Goal: Transaction & Acquisition: Subscribe to service/newsletter

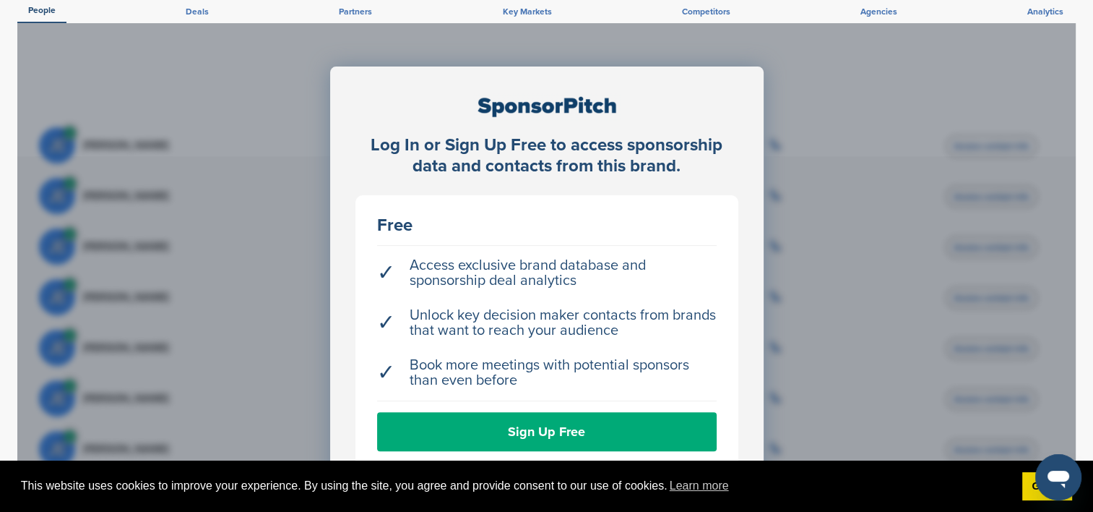
scroll to position [289, 0]
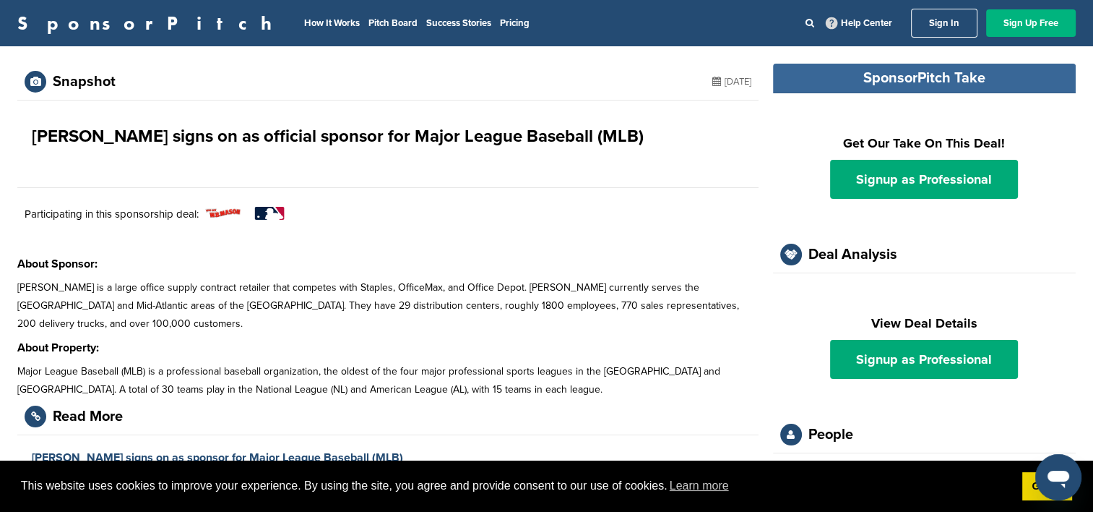
click at [1052, 29] on link "Sign Up Free" at bounding box center [1031, 22] width 90 height 27
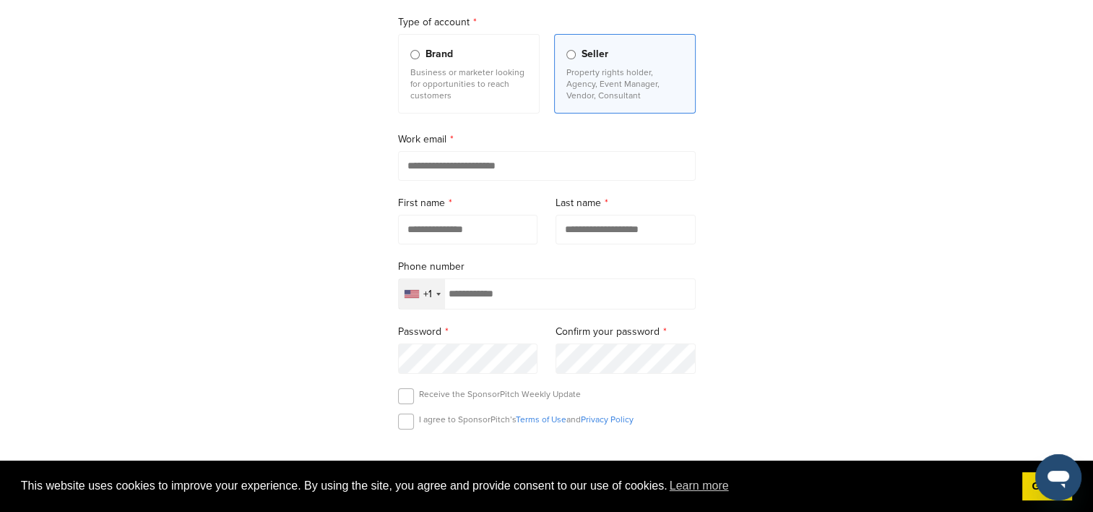
scroll to position [144, 0]
click at [554, 156] on input "email" at bounding box center [547, 164] width 298 height 30
type input "**********"
type input "******"
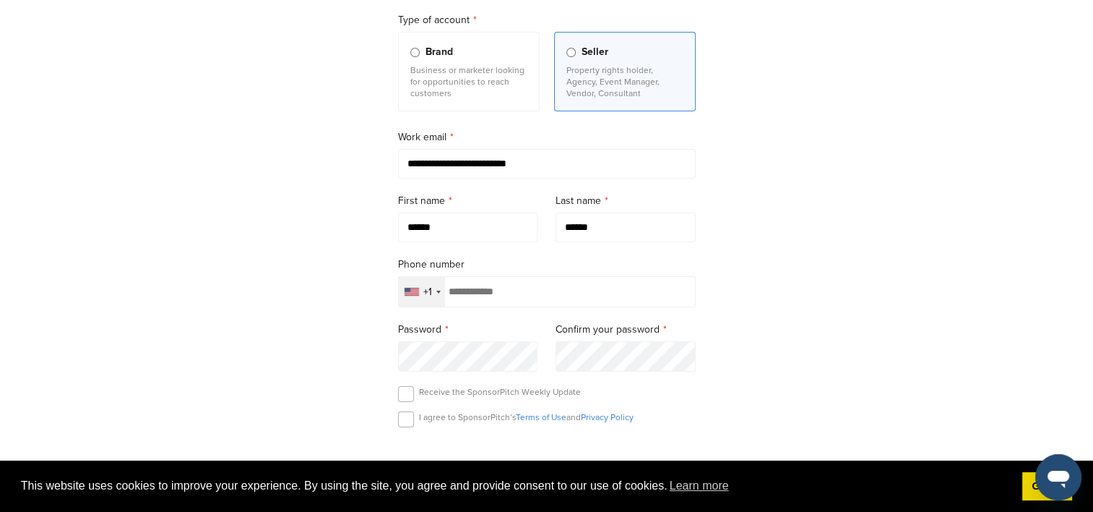
type input "**********"
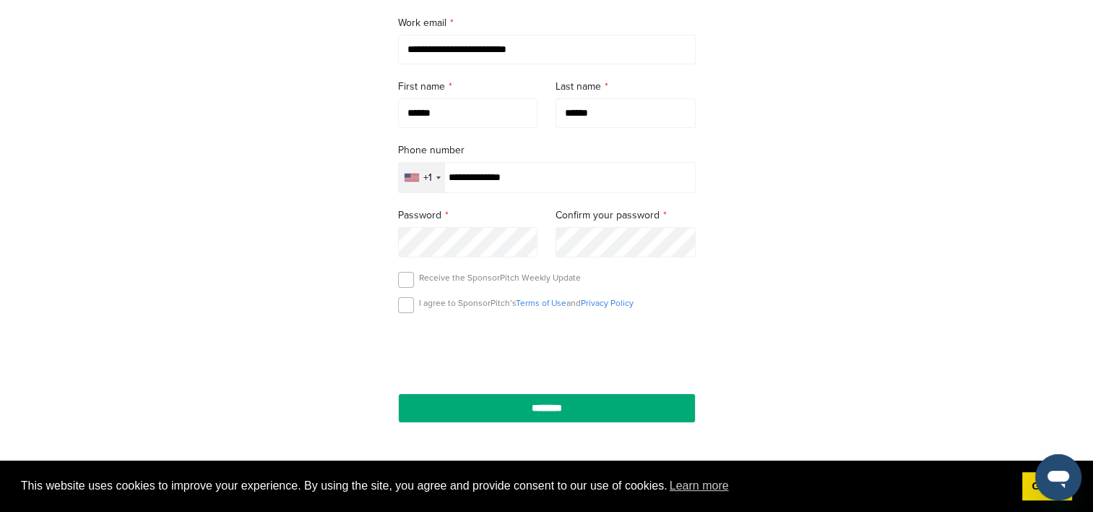
scroll to position [361, 0]
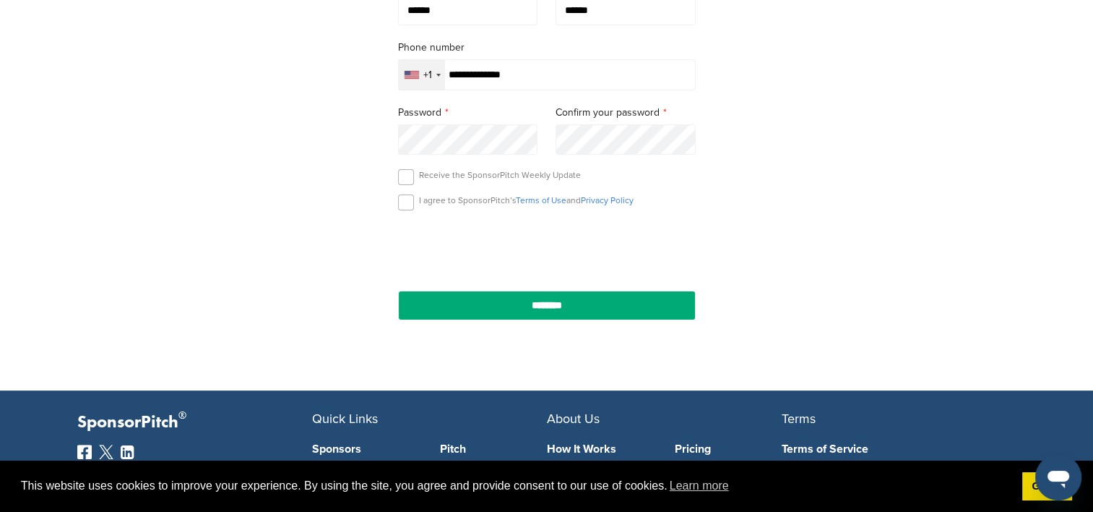
type input "**********"
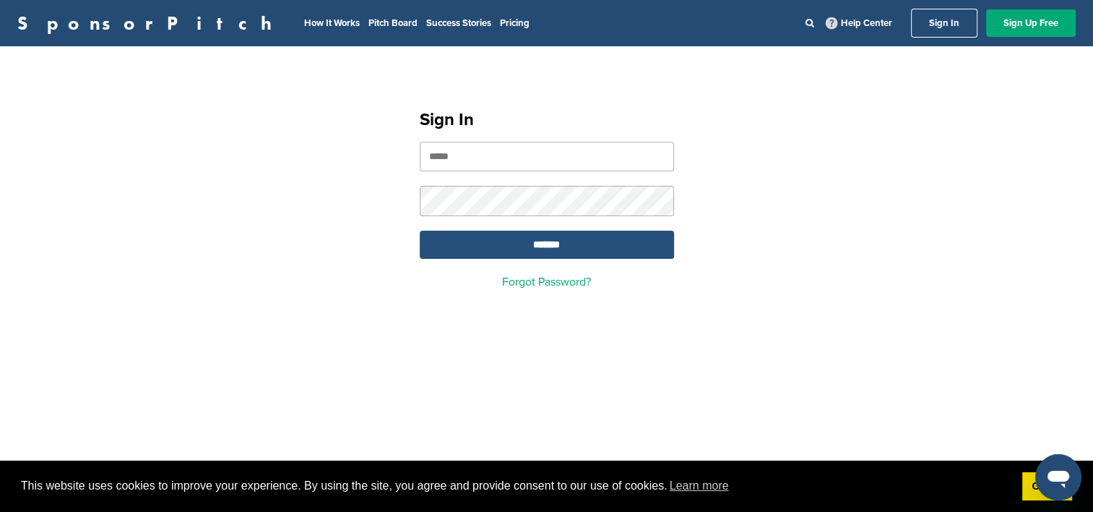
type input "**********"
click at [542, 242] on input "*******" at bounding box center [547, 244] width 254 height 28
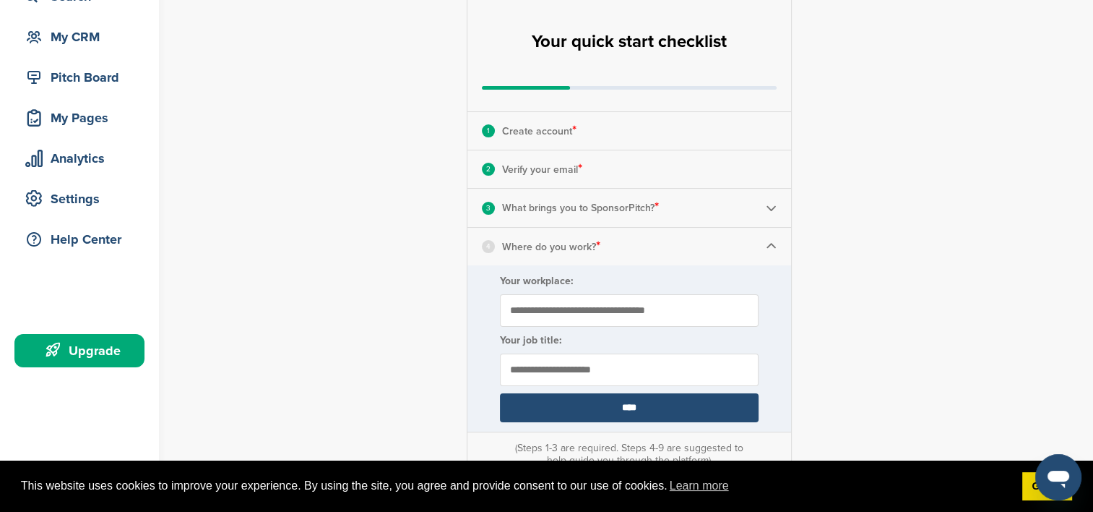
scroll to position [217, 0]
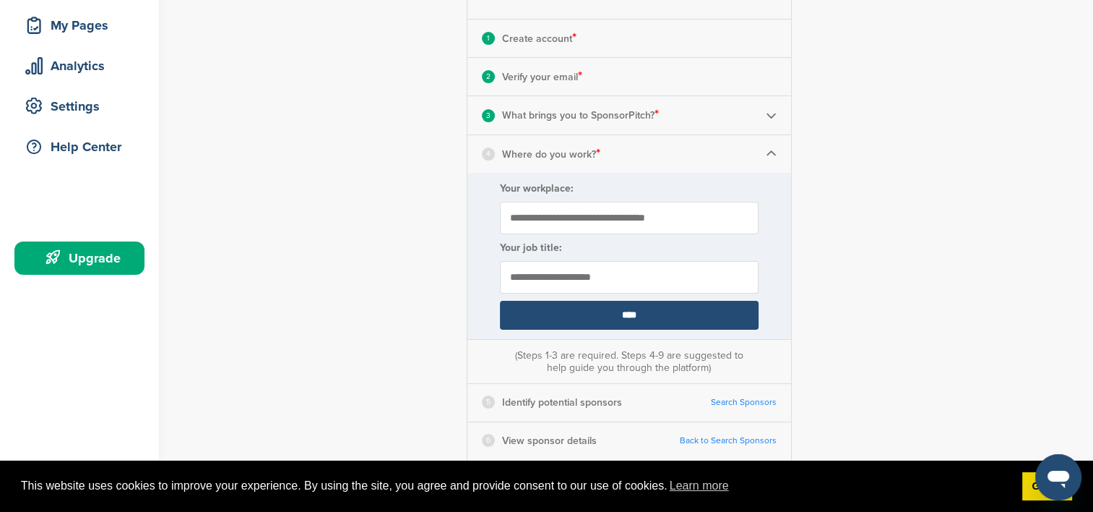
click at [626, 211] on input "Your workplace:" at bounding box center [629, 218] width 259 height 33
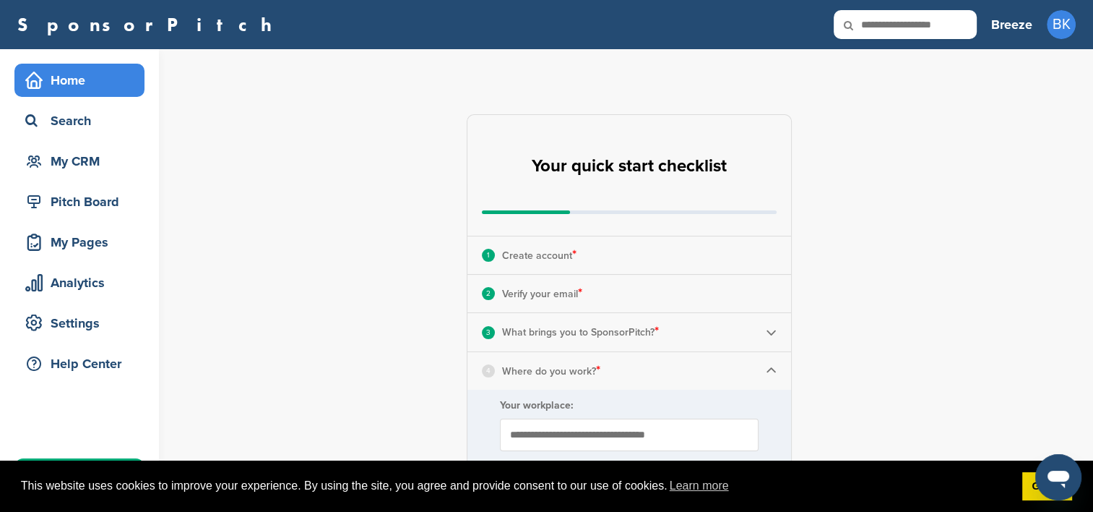
scroll to position [289, 0]
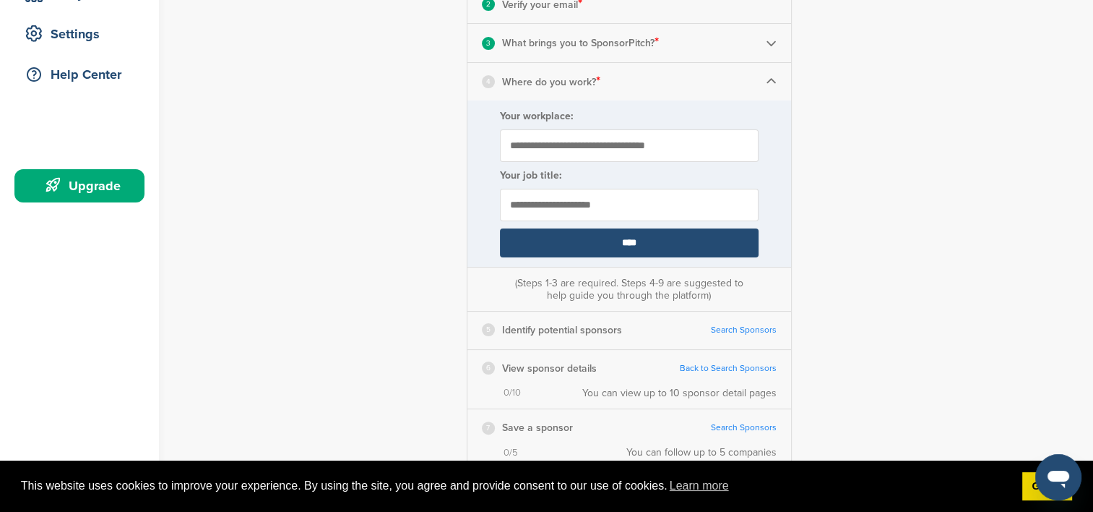
click at [630, 141] on input "Your workplace:" at bounding box center [629, 145] width 259 height 33
type input "**********"
click at [640, 245] on input "****" at bounding box center [629, 242] width 259 height 29
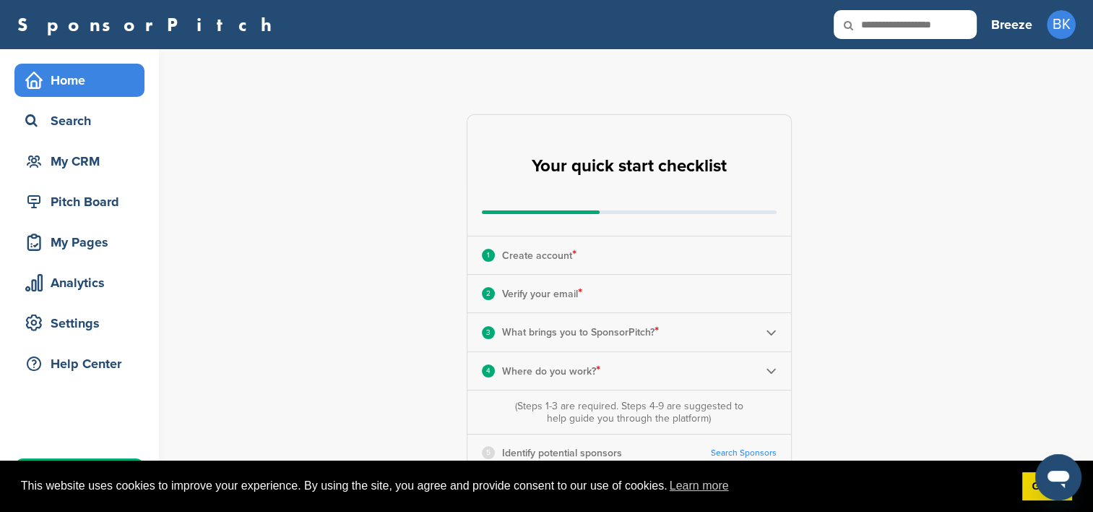
scroll to position [217, 0]
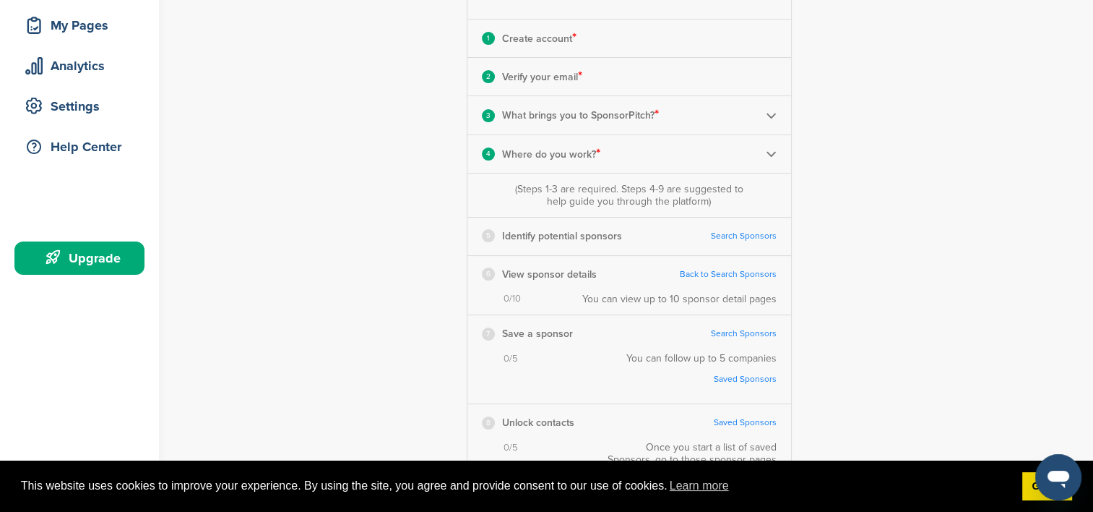
click at [748, 233] on link "Search Sponsors" at bounding box center [744, 235] width 66 height 11
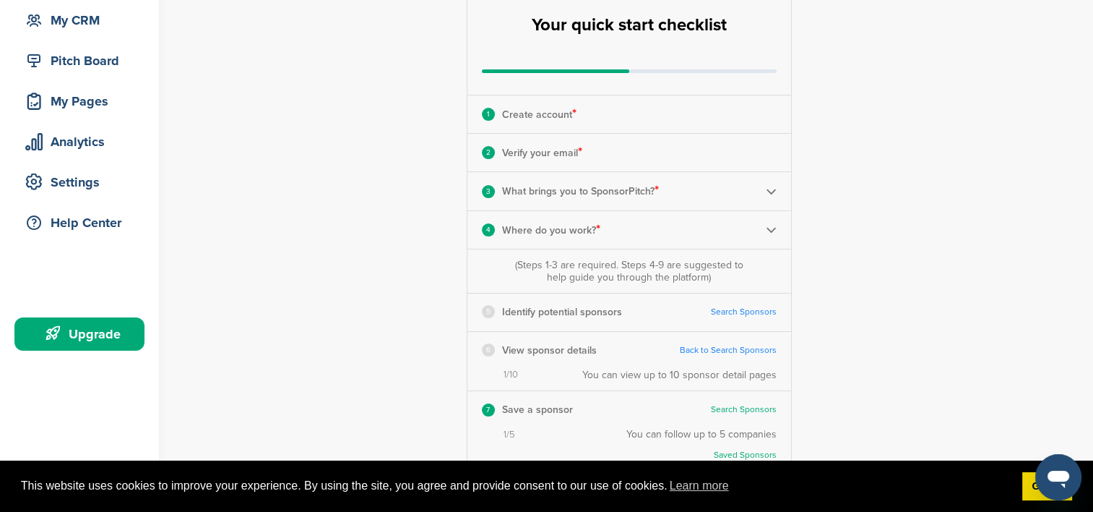
scroll to position [0, 0]
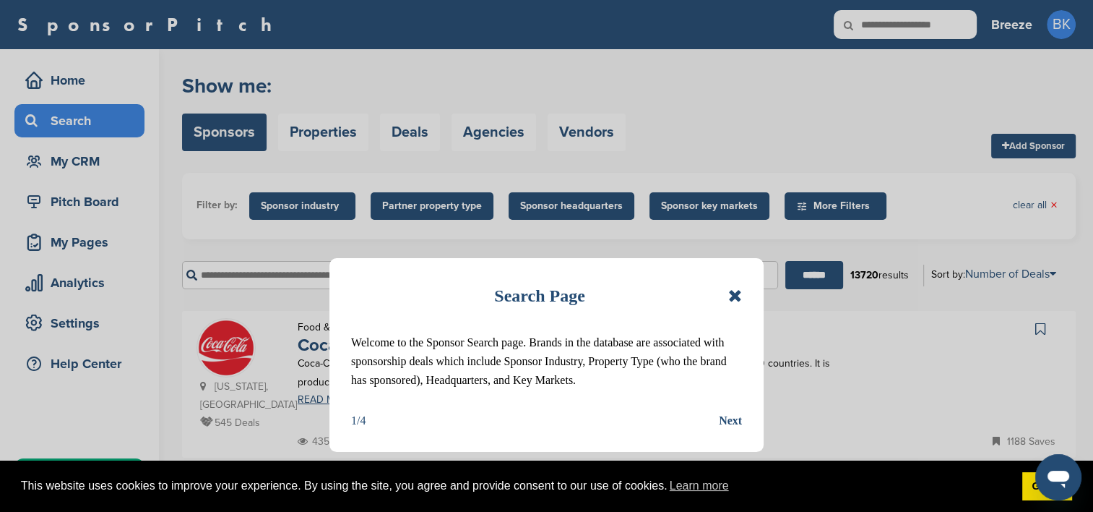
click at [735, 295] on icon at bounding box center [735, 295] width 14 height 17
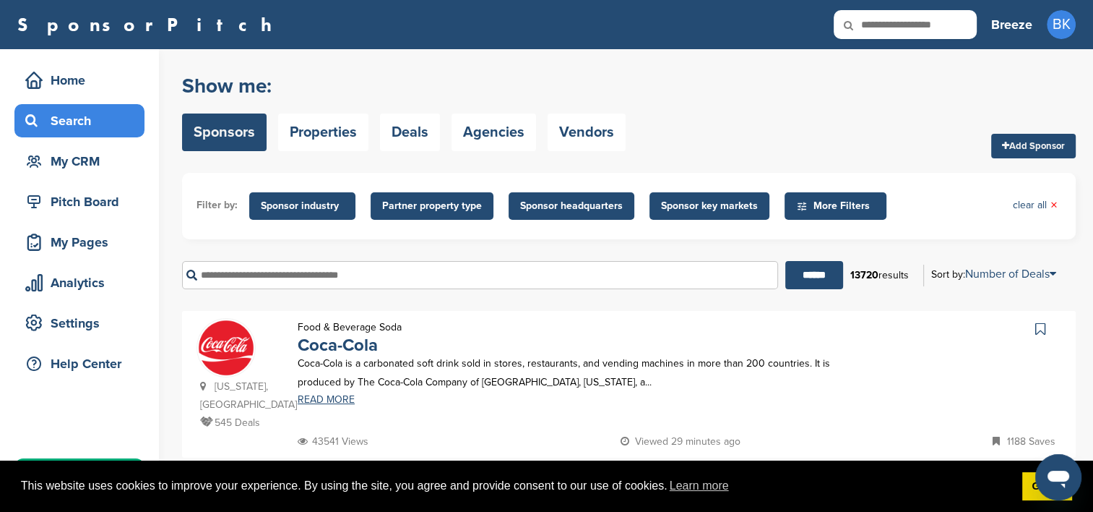
click at [459, 288] on input "text" at bounding box center [480, 275] width 596 height 28
type input "*****"
click at [785, 261] on input "******" at bounding box center [814, 275] width 58 height 28
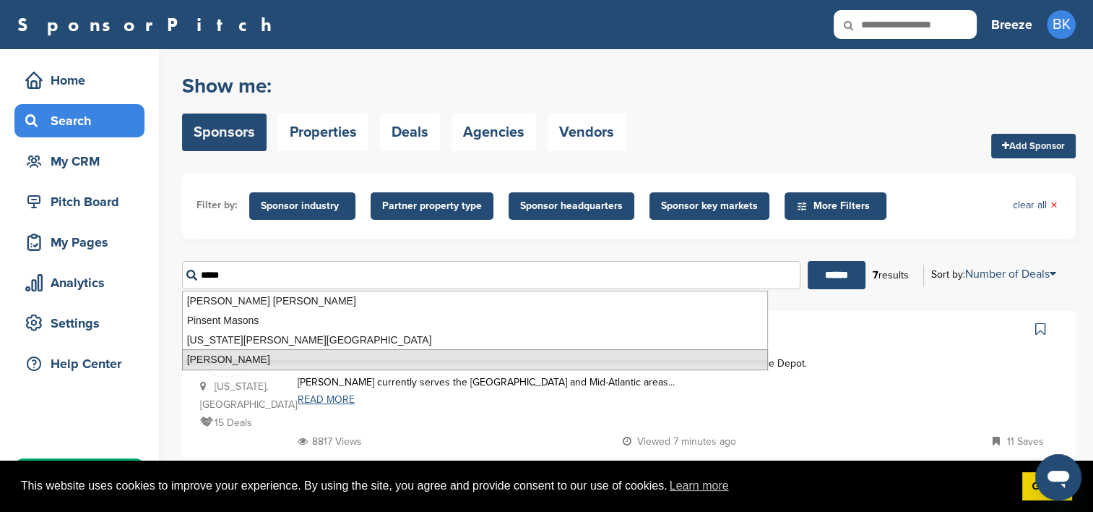
click at [488, 396] on link "READ MORE" at bounding box center [575, 399] width 555 height 10
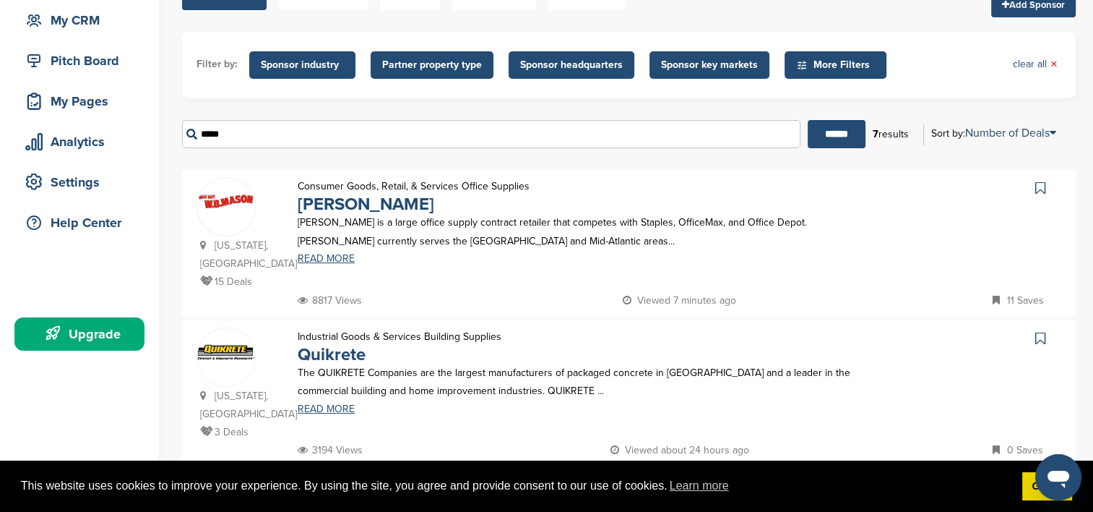
scroll to position [72, 0]
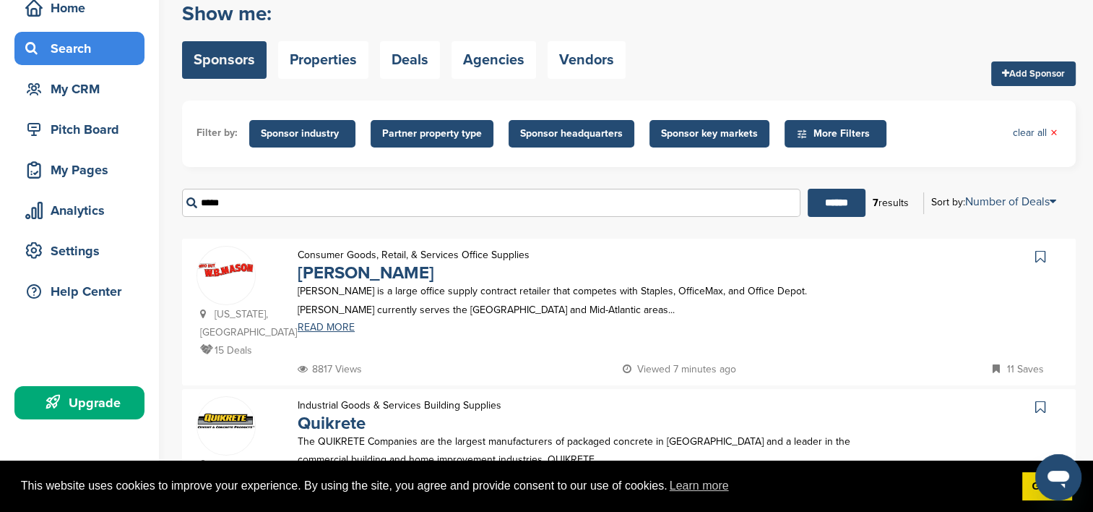
click at [1037, 251] on icon at bounding box center [1040, 256] width 10 height 14
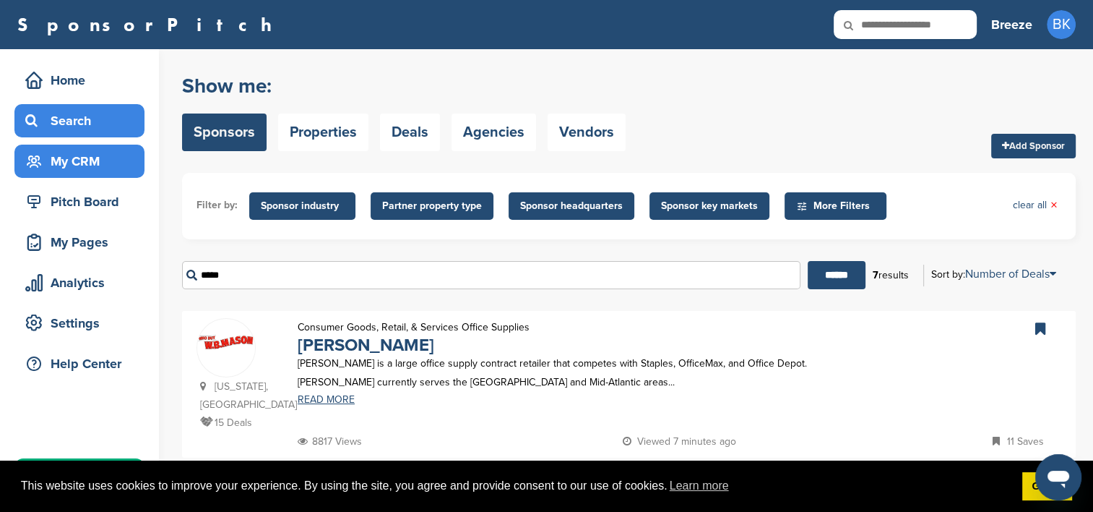
click at [73, 160] on div "My CRM" at bounding box center [83, 161] width 123 height 26
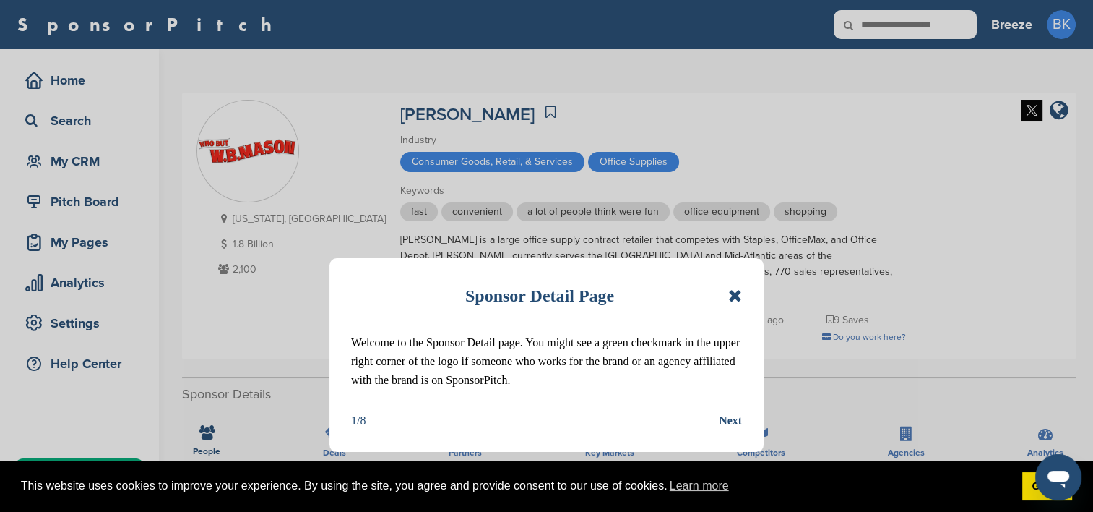
click at [733, 299] on icon at bounding box center [735, 295] width 14 height 17
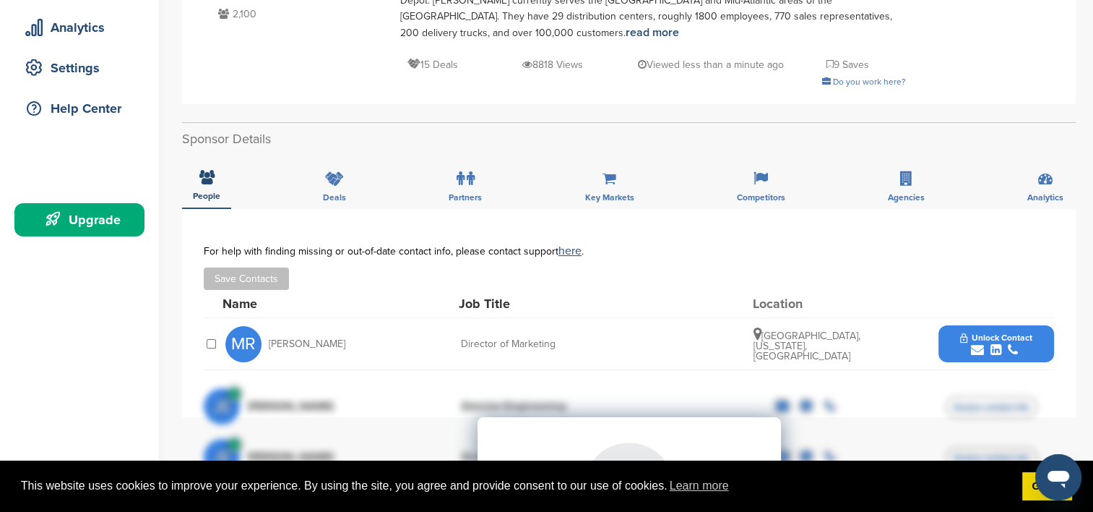
scroll to position [289, 0]
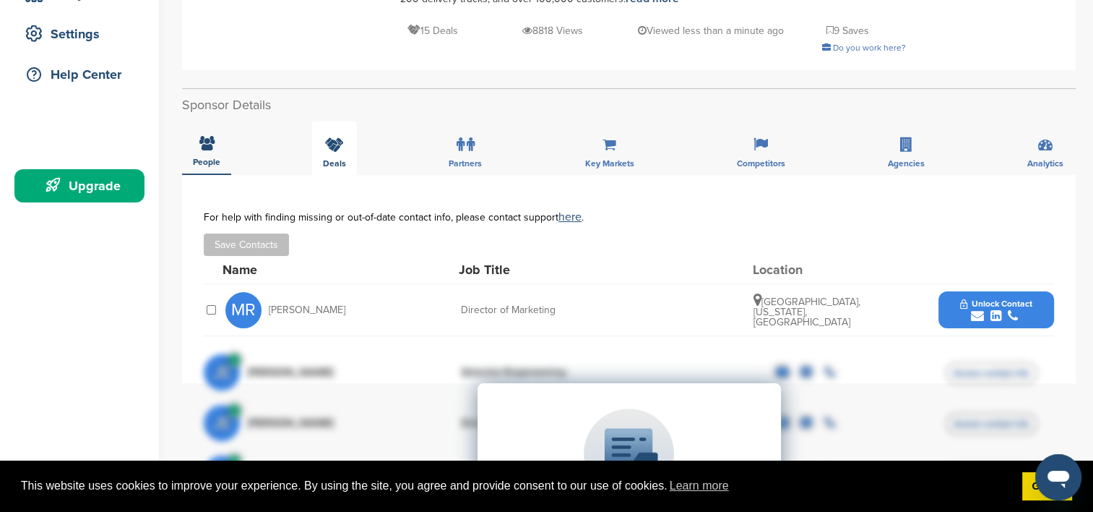
click at [326, 150] on icon at bounding box center [334, 144] width 19 height 14
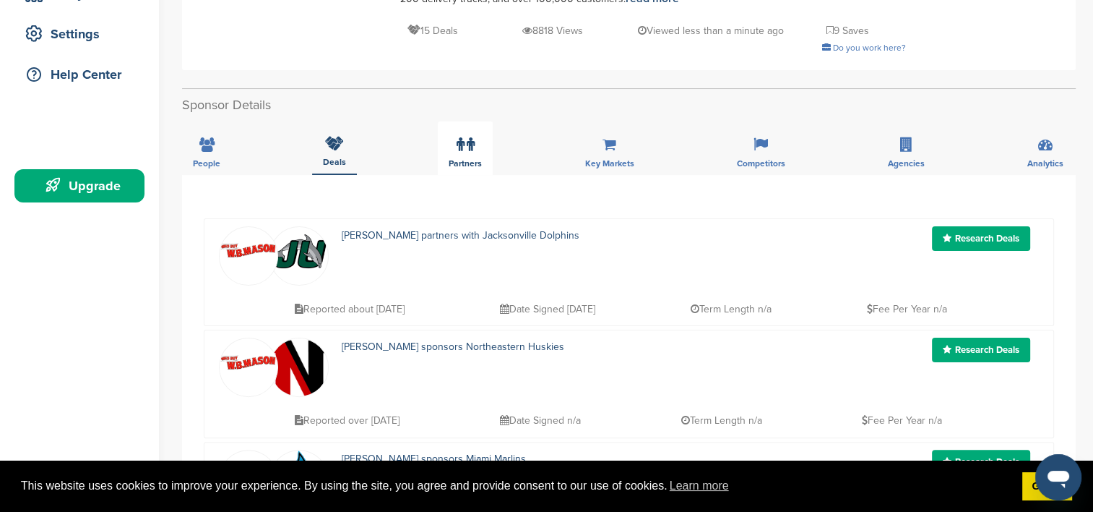
click at [459, 154] on label at bounding box center [466, 144] width 18 height 29
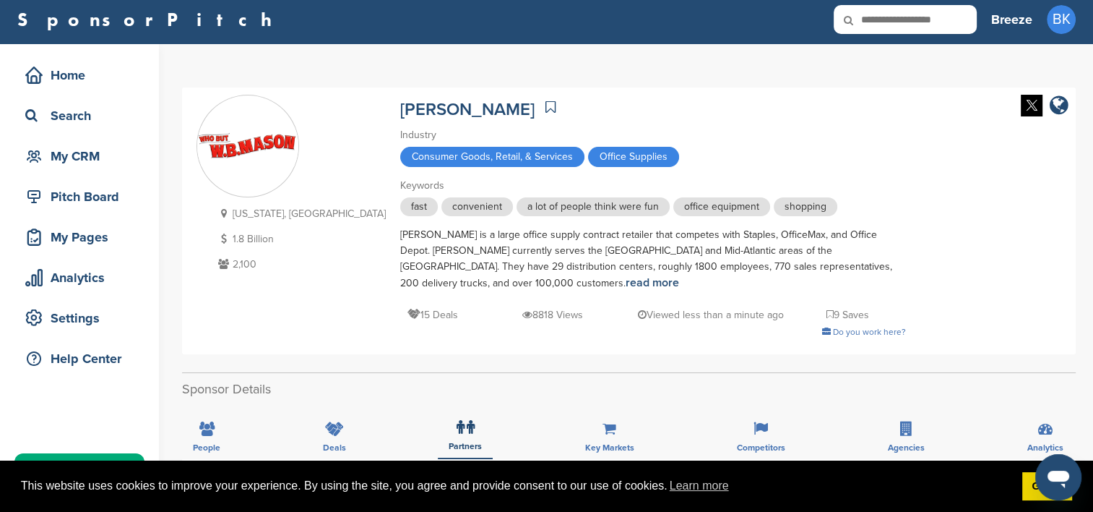
scroll to position [0, 0]
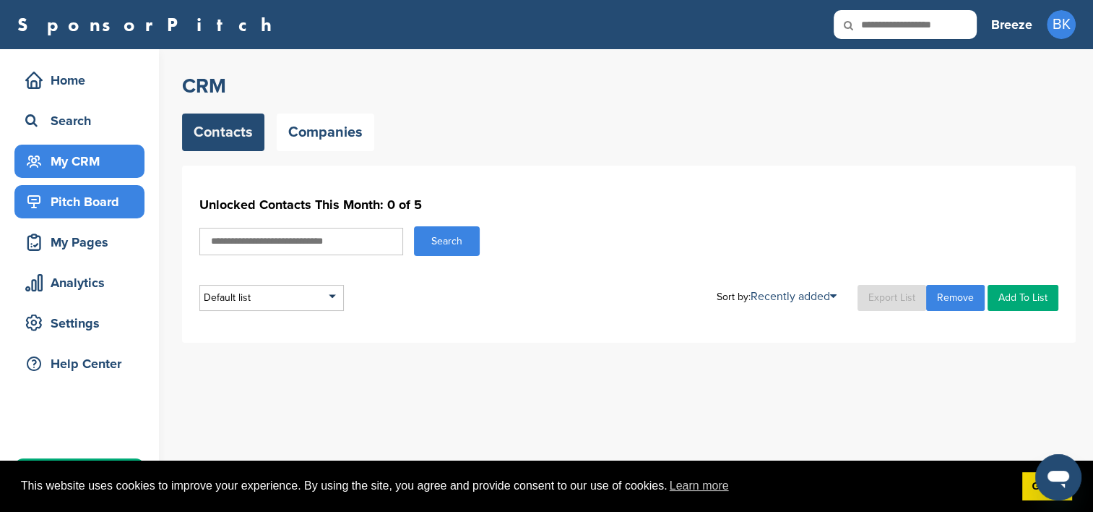
click at [89, 203] on div "Pitch Board" at bounding box center [83, 202] width 123 height 26
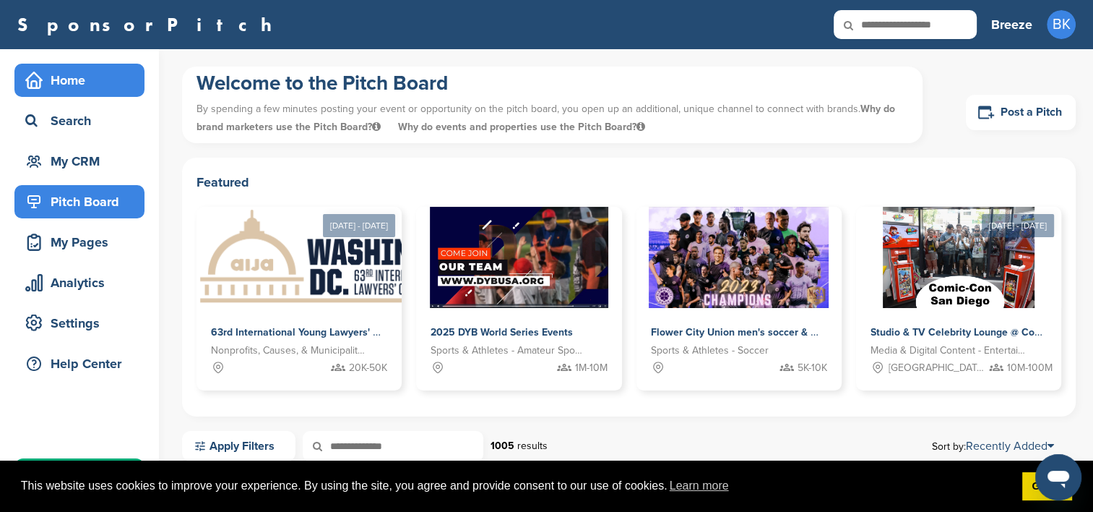
click at [65, 84] on div "Home" at bounding box center [83, 80] width 123 height 26
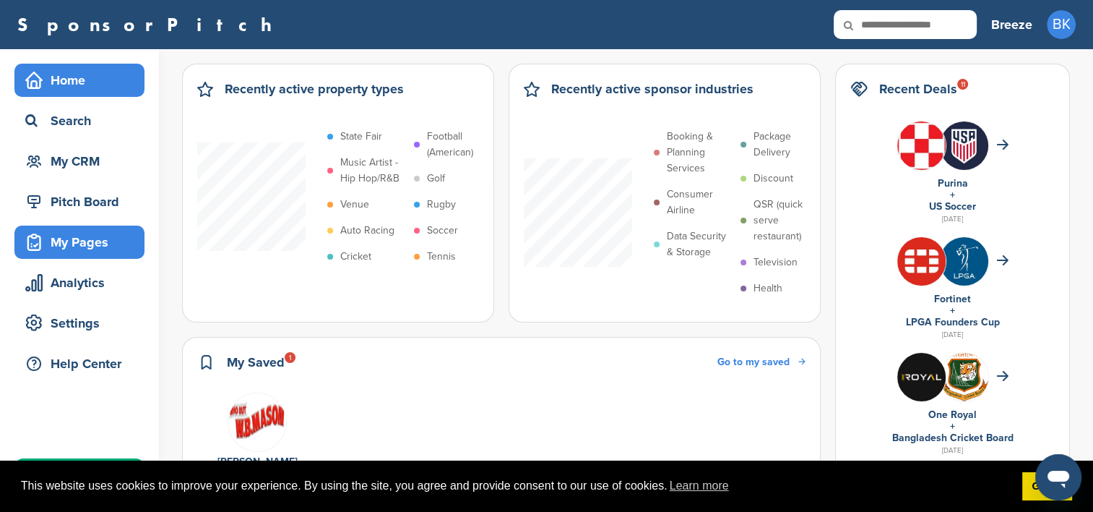
click at [87, 242] on div "My Pages" at bounding box center [83, 242] width 123 height 26
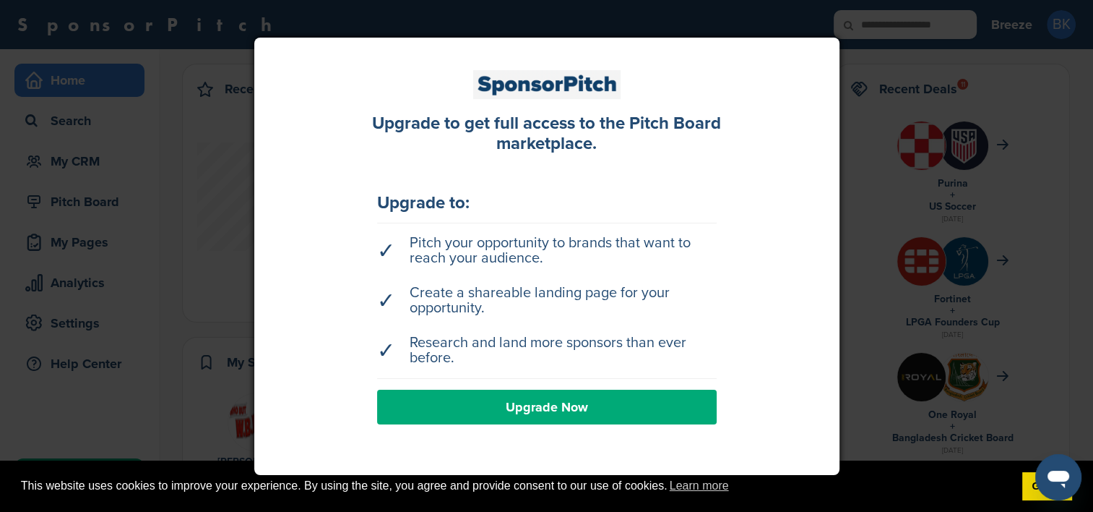
click at [598, 397] on link "Upgrade Now" at bounding box center [547, 406] width 340 height 35
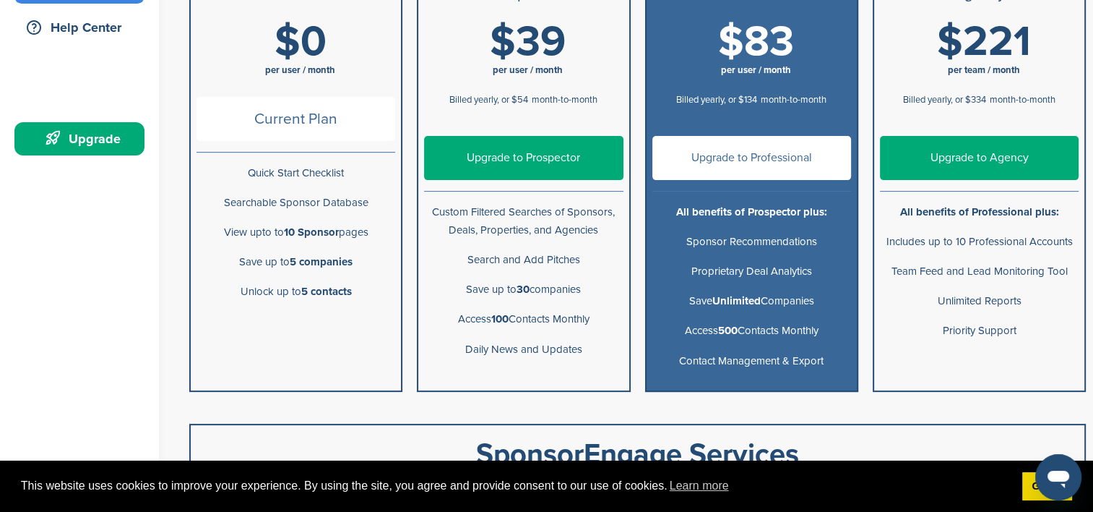
scroll to position [361, 0]
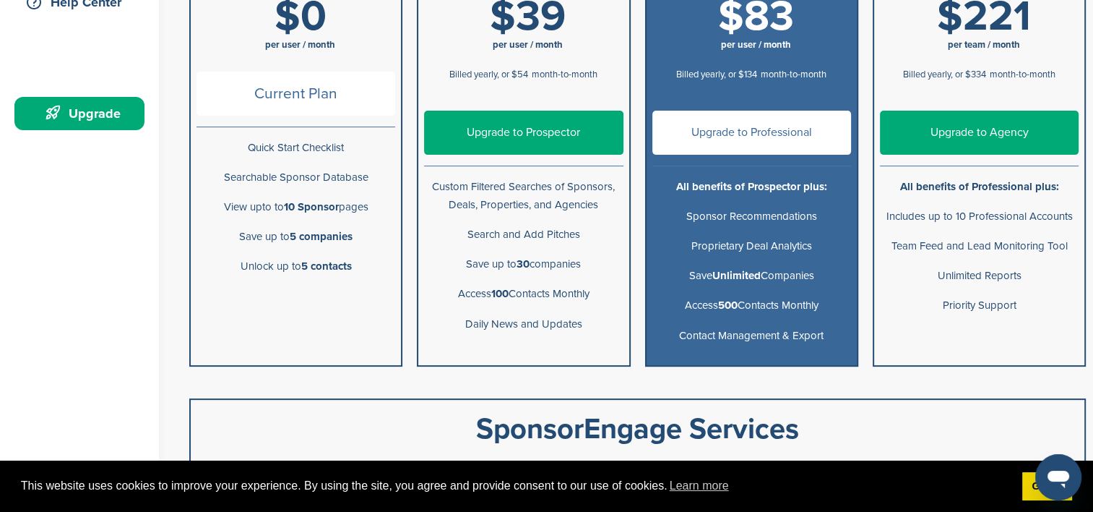
click at [319, 299] on ul "Free $0 per user / month Current Plan Quick Start Checklist Searchable Sponsor …" at bounding box center [295, 156] width 213 height 419
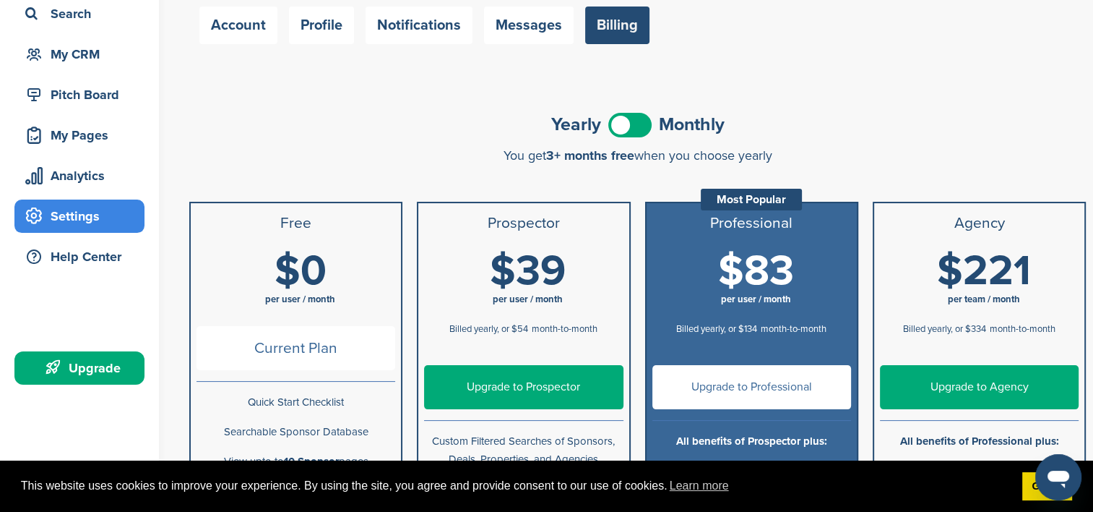
scroll to position [0, 0]
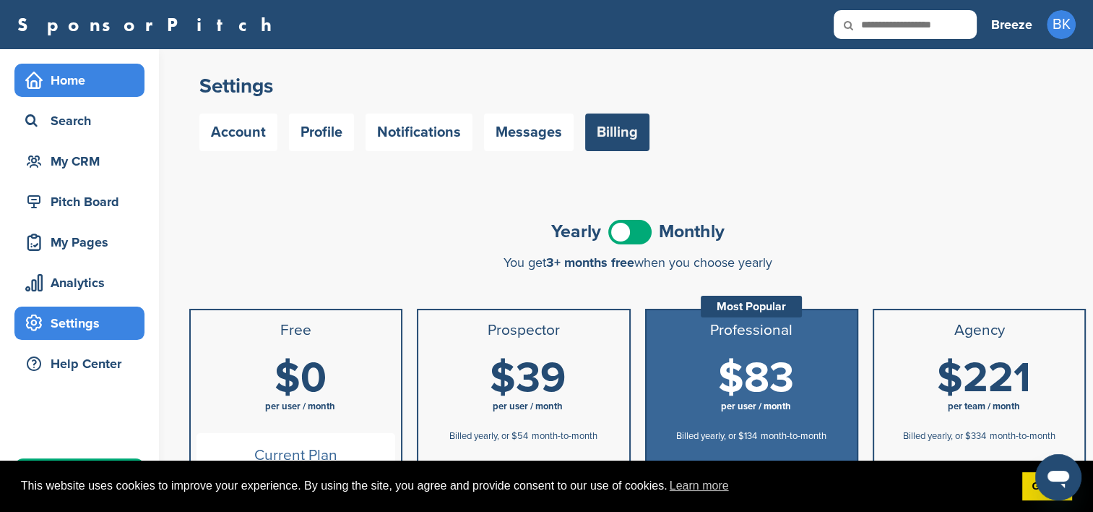
click at [73, 82] on div "Home" at bounding box center [83, 80] width 123 height 26
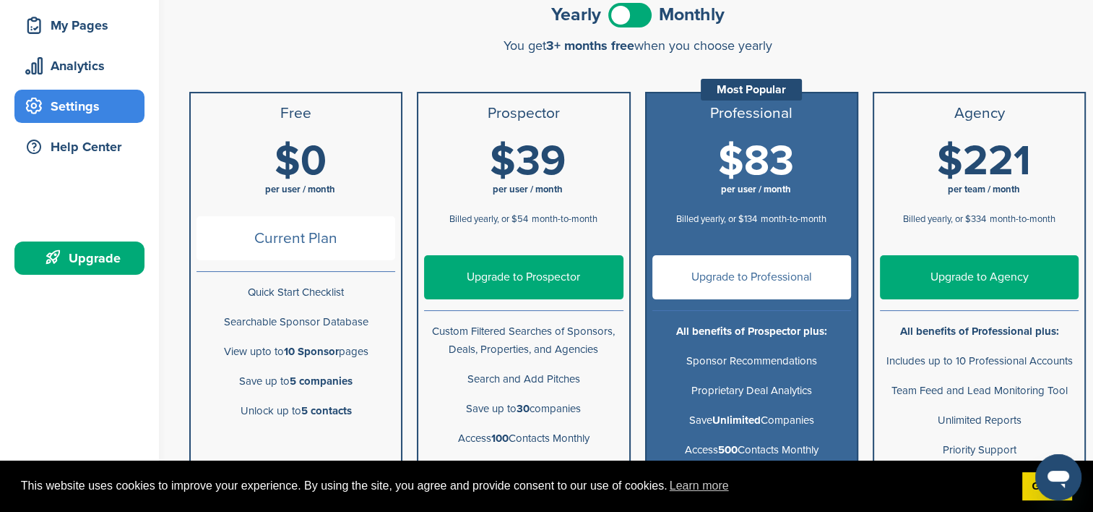
scroll to position [264, 0]
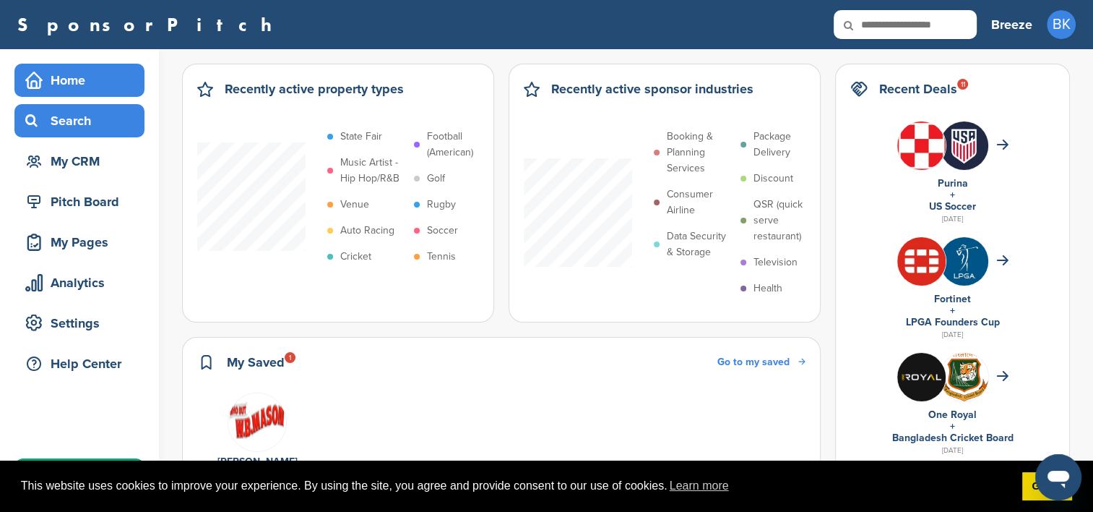
click at [108, 107] on div "Search" at bounding box center [79, 120] width 130 height 33
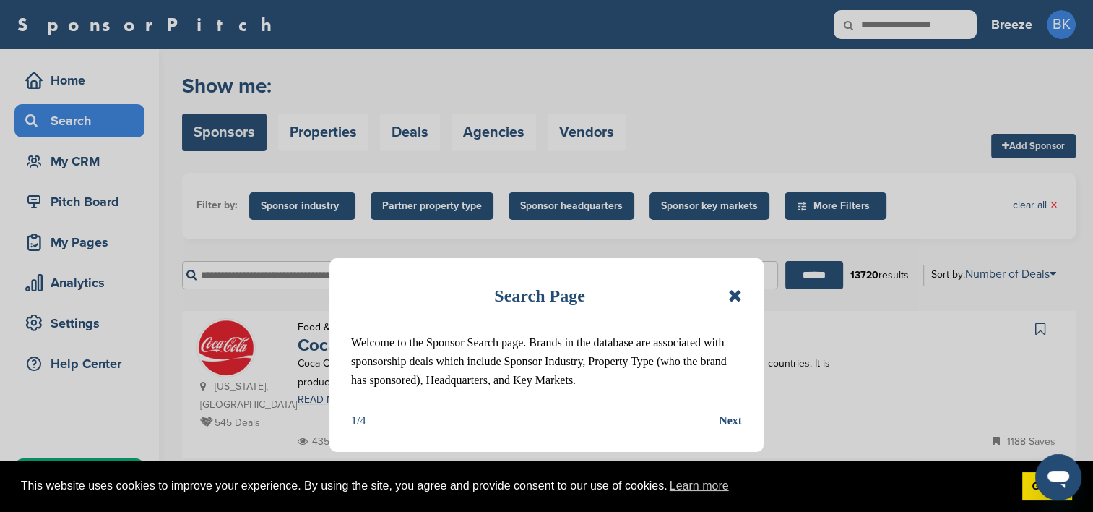
click at [727, 299] on div "Search Page" at bounding box center [546, 296] width 391 height 32
click at [733, 294] on icon at bounding box center [735, 295] width 14 height 17
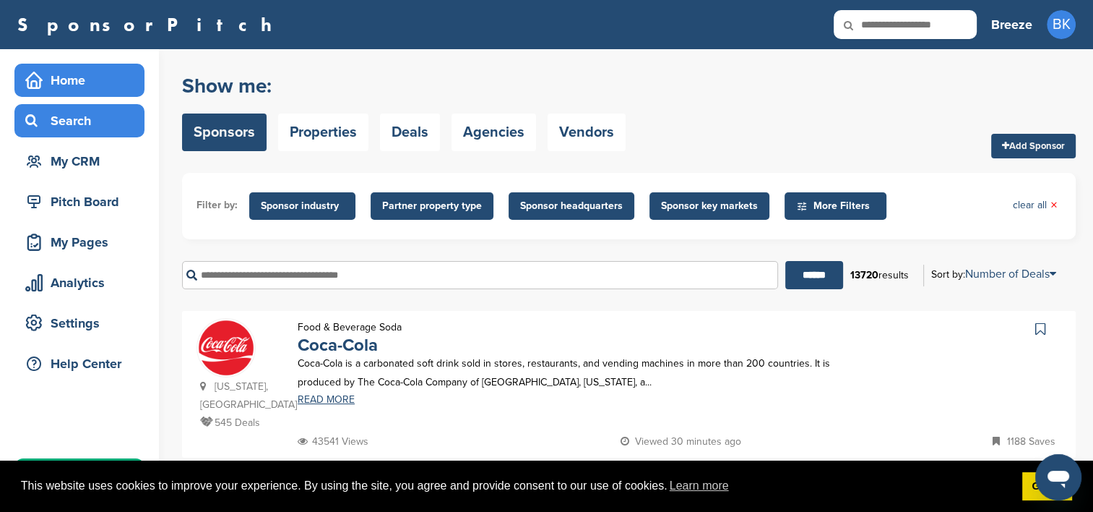
click at [79, 74] on div "Home" at bounding box center [83, 80] width 123 height 26
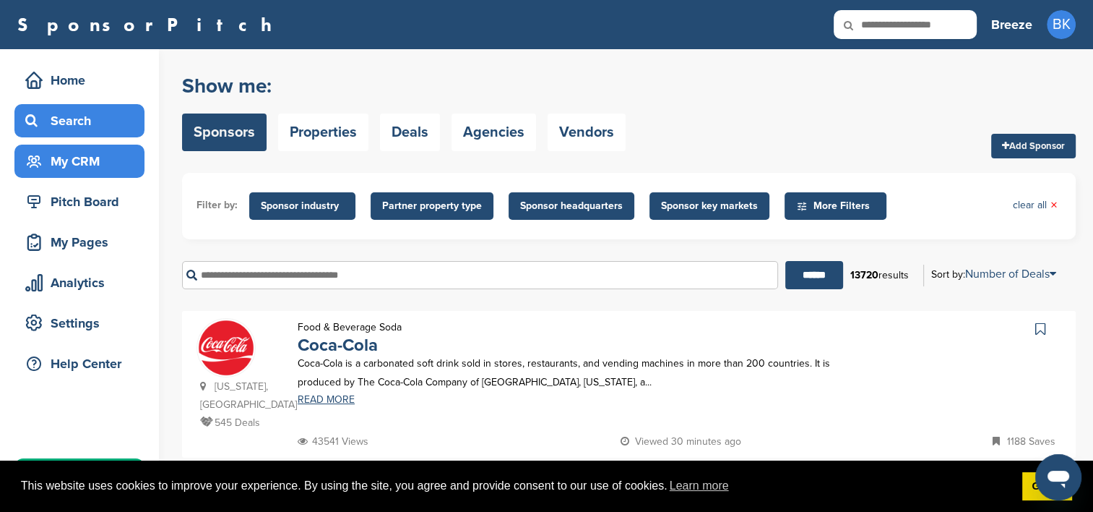
click at [94, 164] on div "My CRM" at bounding box center [83, 161] width 123 height 26
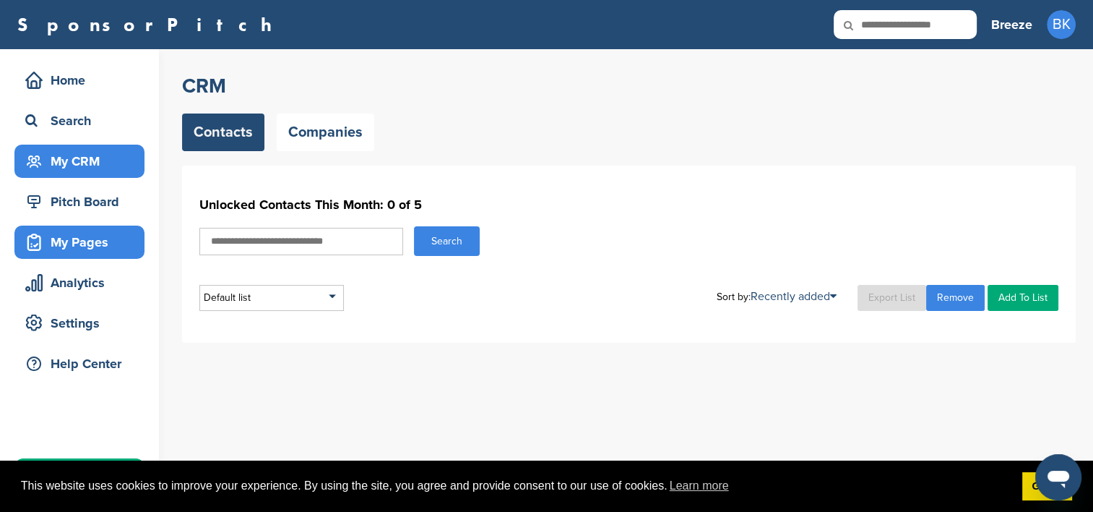
click at [80, 243] on div "My Pages" at bounding box center [83, 242] width 123 height 26
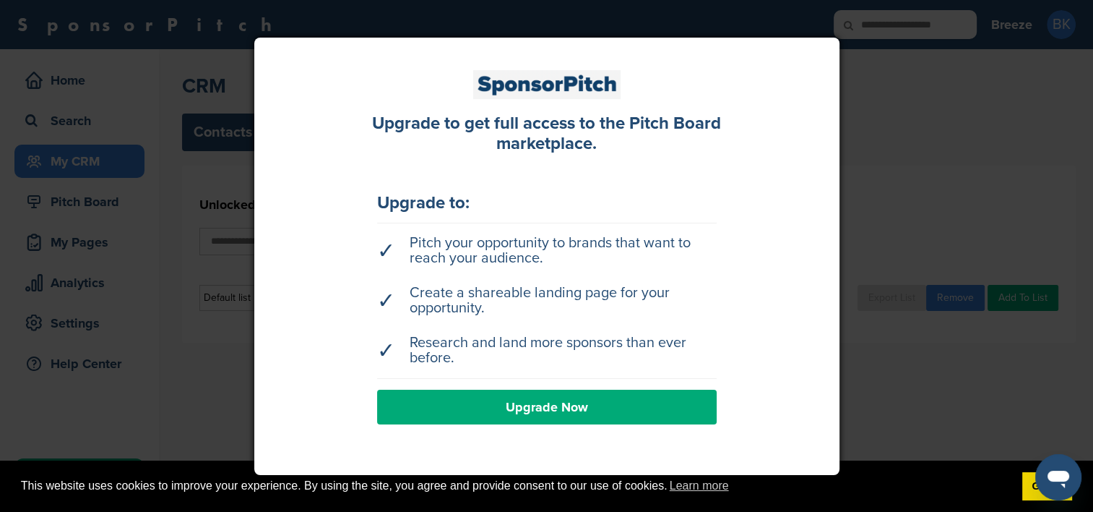
click at [888, 178] on div at bounding box center [546, 256] width 1093 height 512
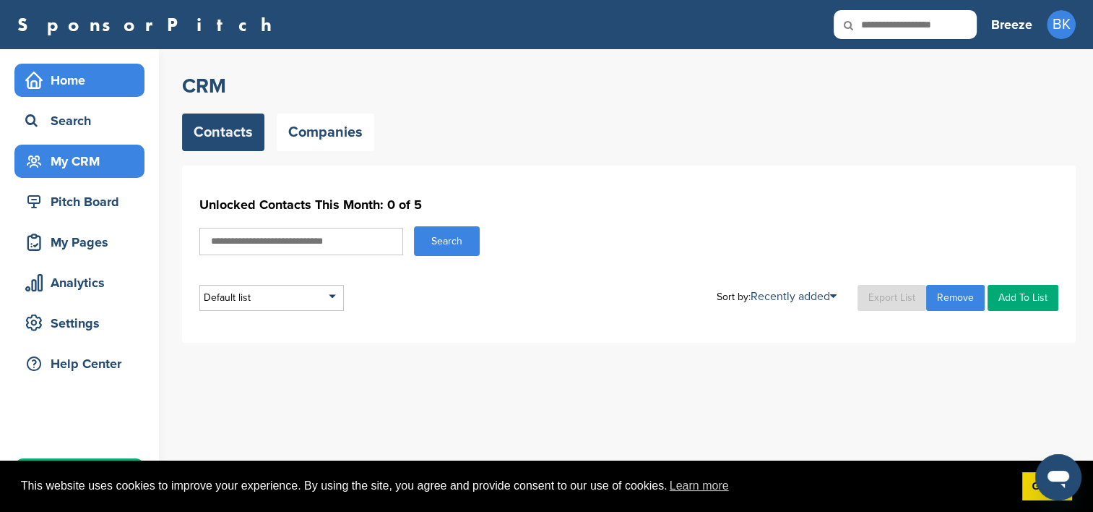
click at [77, 83] on div "Home" at bounding box center [83, 80] width 123 height 26
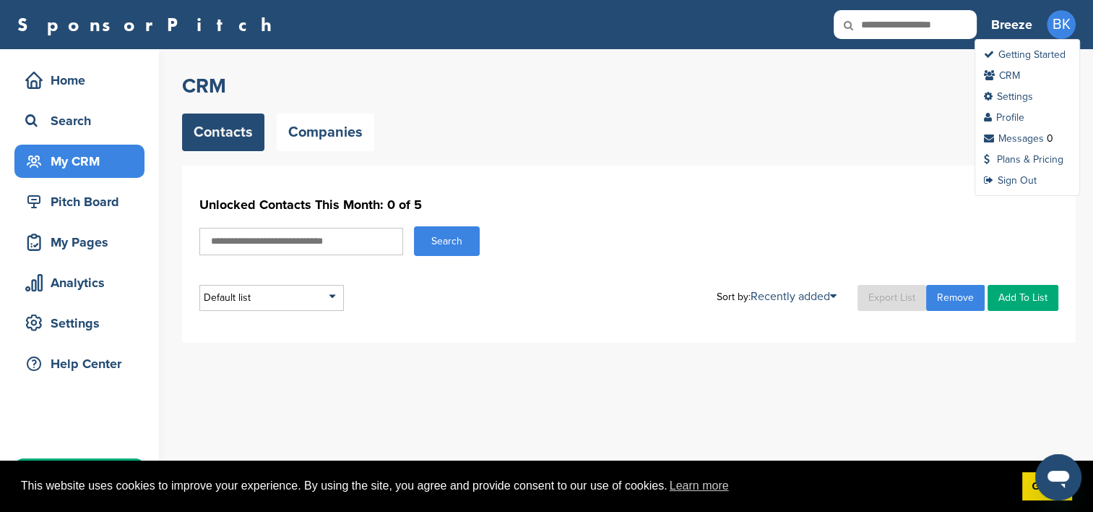
click at [1069, 31] on span "BK" at bounding box center [1061, 24] width 29 height 29
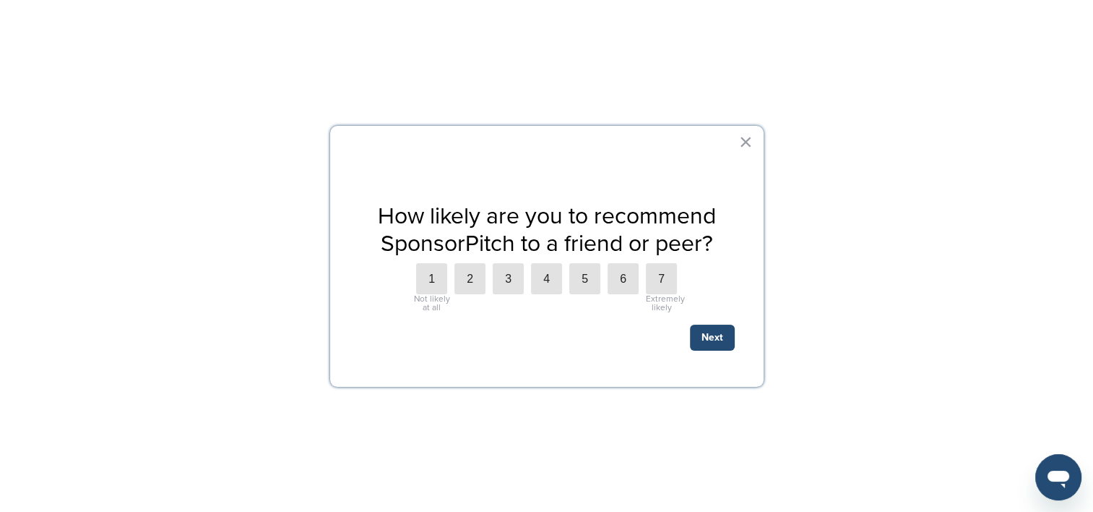
scroll to position [217, 0]
click at [431, 295] on div "Not likely at all" at bounding box center [432, 302] width 38 height 17
click at [439, 275] on label "1" at bounding box center [431, 278] width 31 height 31
click at [714, 341] on button "Next" at bounding box center [712, 337] width 45 height 26
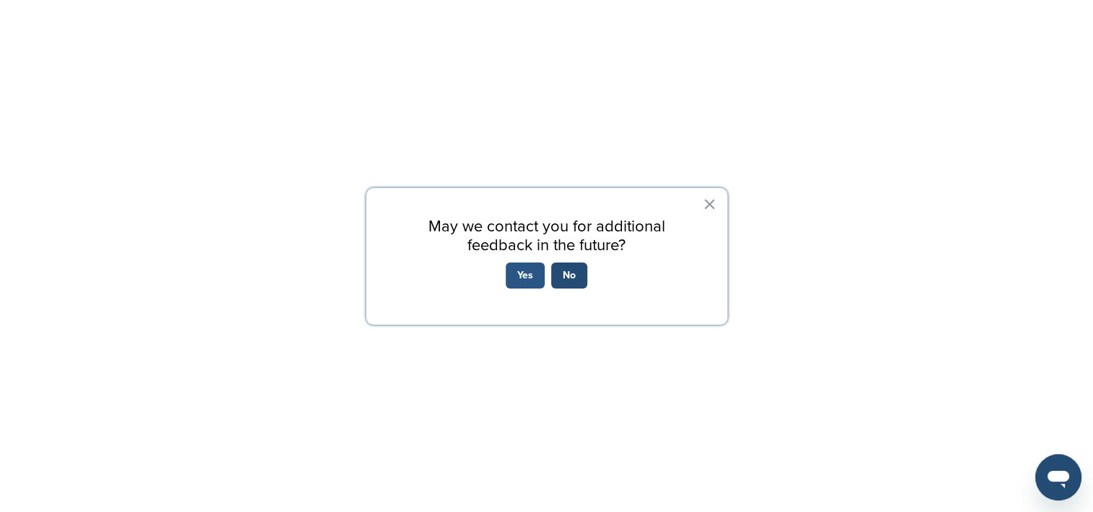
click at [531, 283] on button "Yes" at bounding box center [525, 275] width 39 height 26
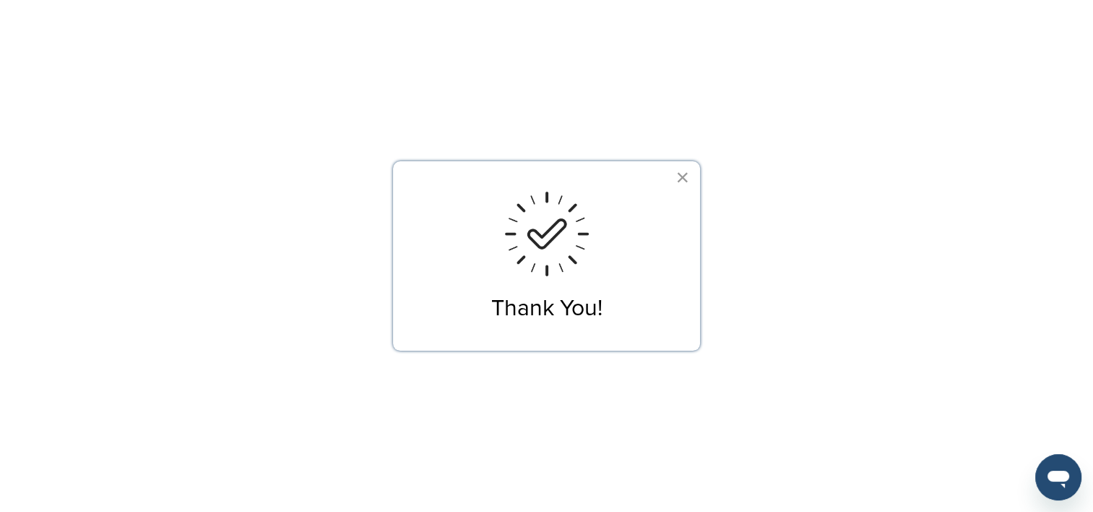
click at [685, 172] on button "×" at bounding box center [683, 176] width 14 height 23
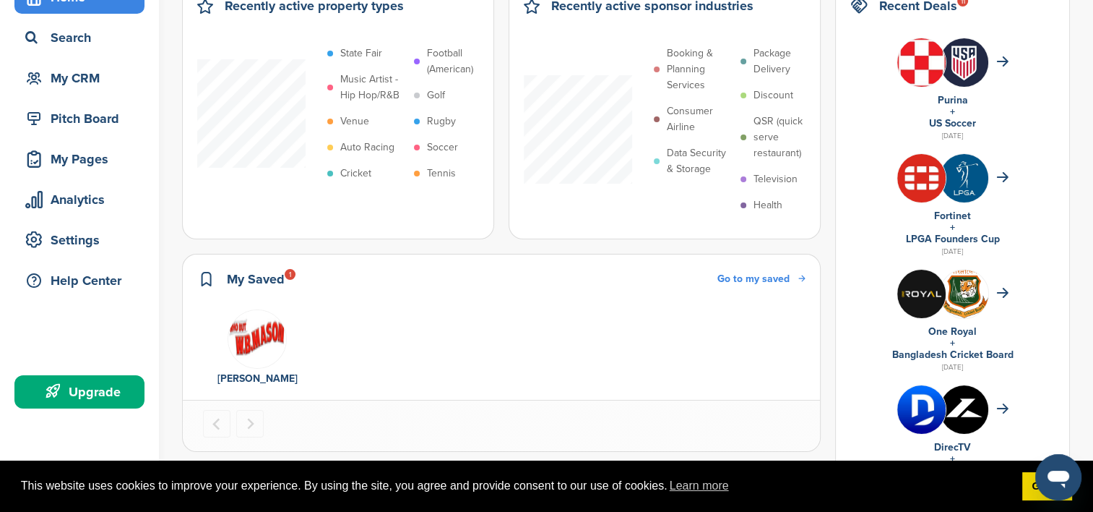
scroll to position [0, 0]
